Goal: Task Accomplishment & Management: Complete application form

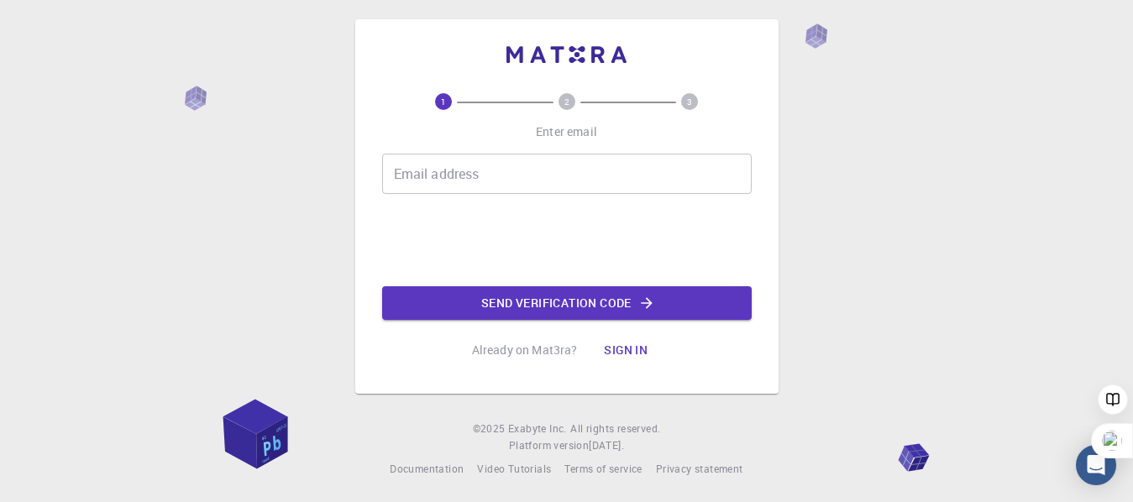
scroll to position [10, 0]
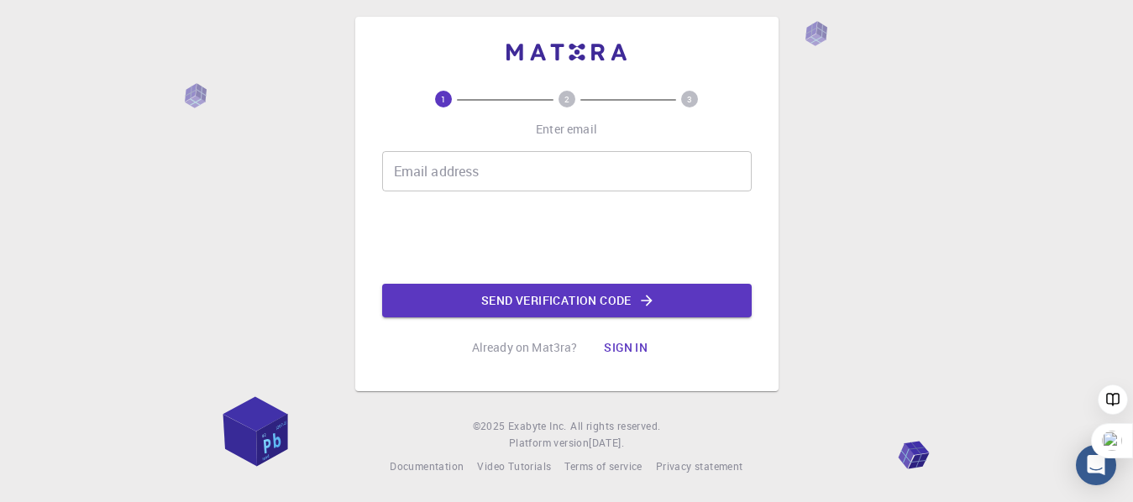
click at [455, 178] on div "Email address Email address" at bounding box center [567, 171] width 370 height 40
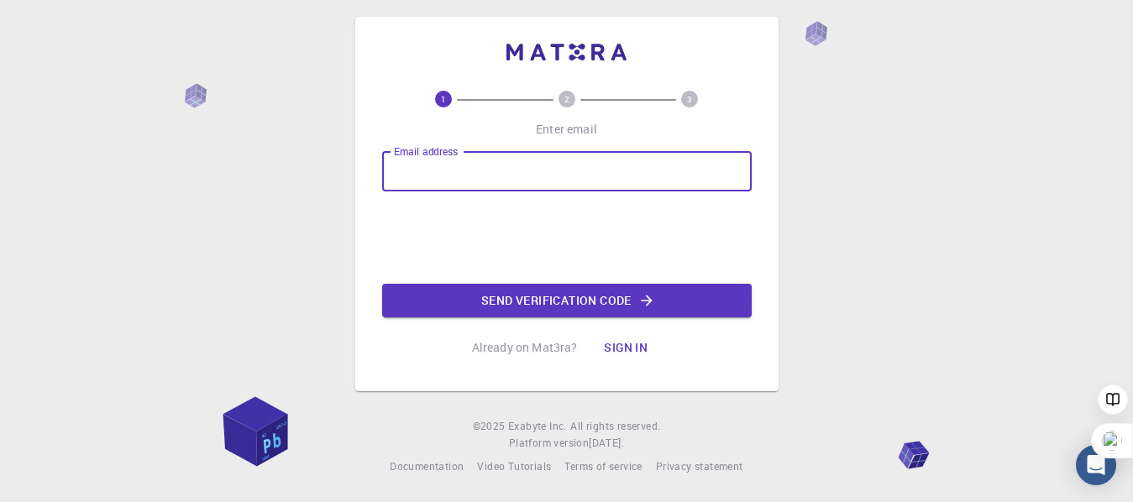
type input "[EMAIL_ADDRESS][DOMAIN_NAME]"
drag, startPoint x: 393, startPoint y: 172, endPoint x: 612, endPoint y: 171, distance: 218.4
click at [612, 171] on input "[EMAIL_ADDRESS][DOMAIN_NAME]" at bounding box center [567, 171] width 370 height 40
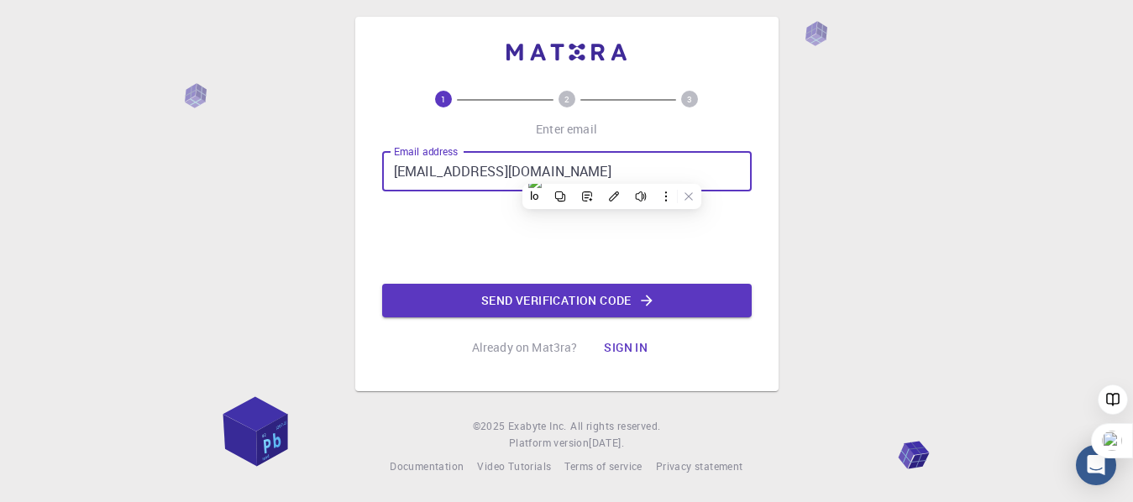
click at [758, 232] on div "1 2 3 Enter email Email address tesfayebarza@gmail.com Email address Send verif…" at bounding box center [566, 204] width 423 height 375
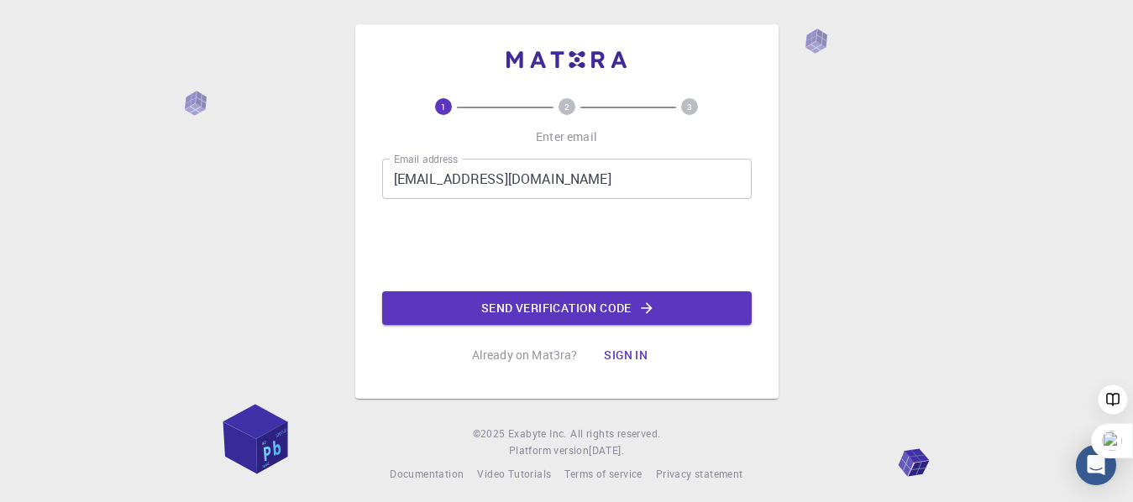
scroll to position [0, 0]
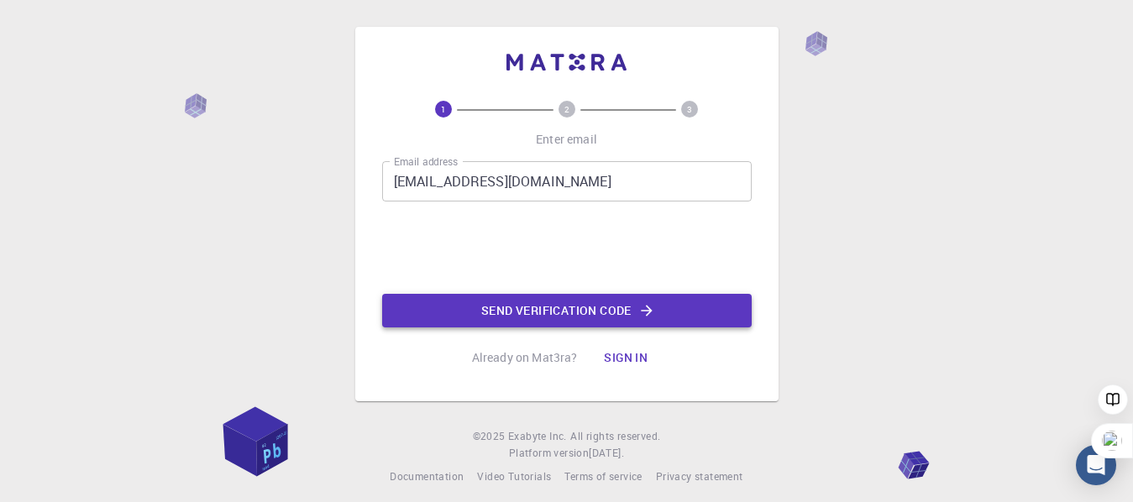
click at [537, 320] on button "Send verification code" at bounding box center [567, 311] width 370 height 34
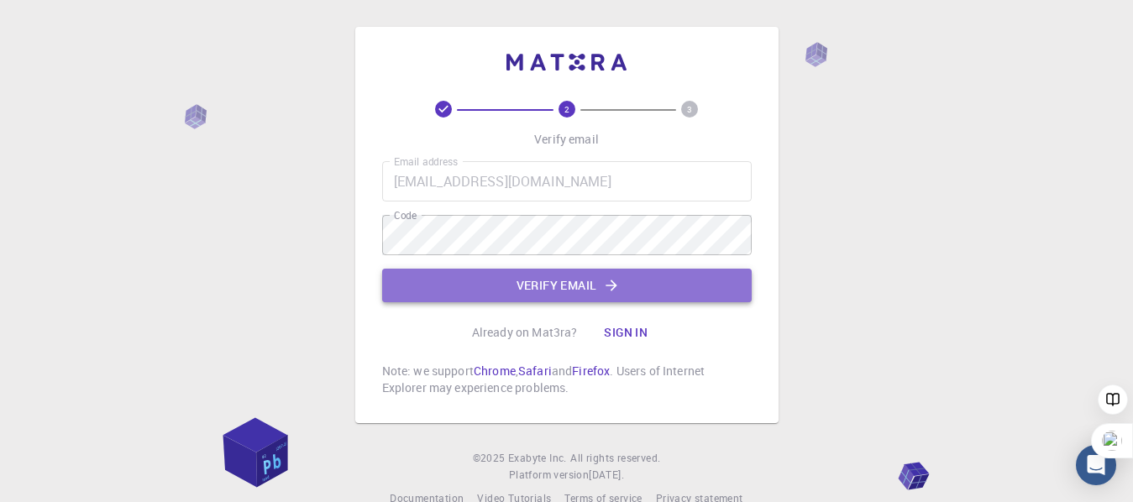
click at [605, 282] on icon "button" at bounding box center [611, 285] width 17 height 17
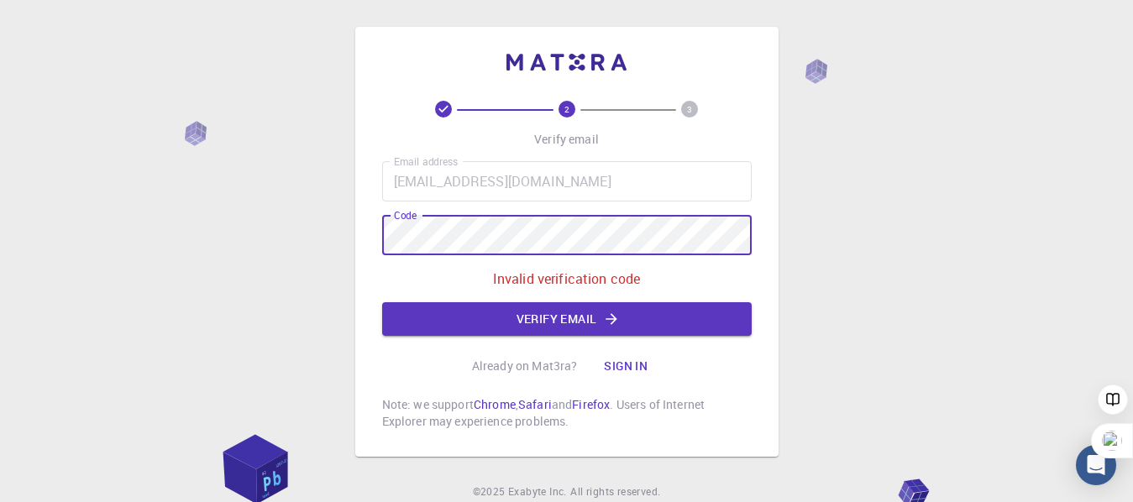
click at [365, 243] on div "2 3 Verify email Email address [EMAIL_ADDRESS][DOMAIN_NAME] Email address Code …" at bounding box center [566, 242] width 423 height 430
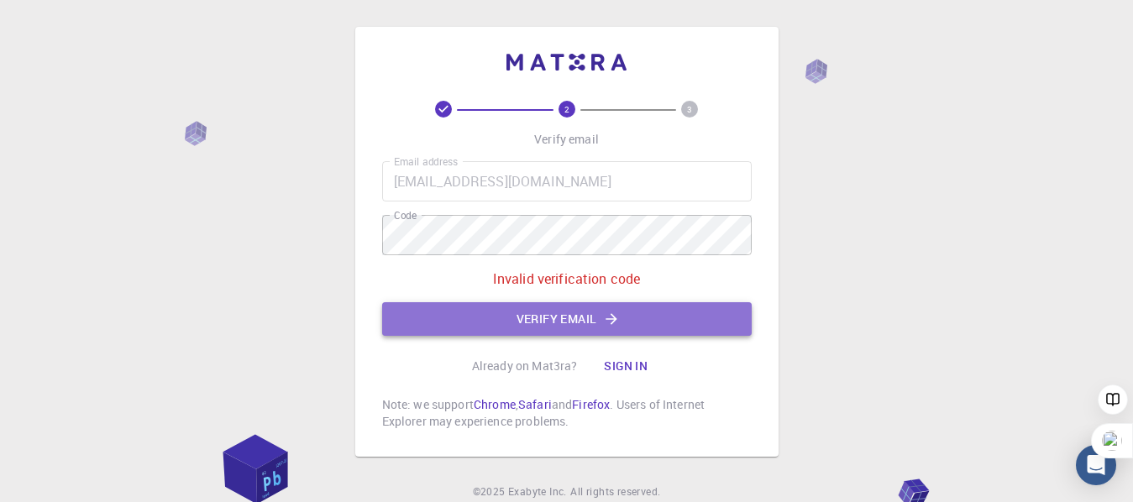
click at [562, 323] on button "Verify email" at bounding box center [567, 319] width 370 height 34
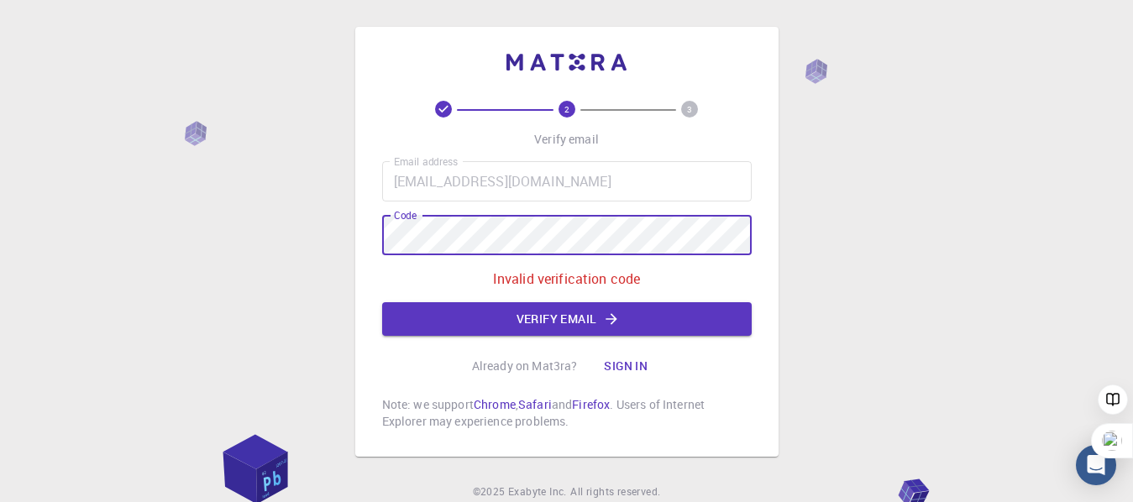
click at [296, 243] on div "2 3 Verify email Email address [EMAIL_ADDRESS][DOMAIN_NAME] Email address Code …" at bounding box center [566, 284] width 1133 height 568
click at [362, 242] on div "2 3 Verify email Email address [EMAIL_ADDRESS][DOMAIN_NAME] Email address Code …" at bounding box center [566, 242] width 423 height 430
